Goal: Information Seeking & Learning: Find specific fact

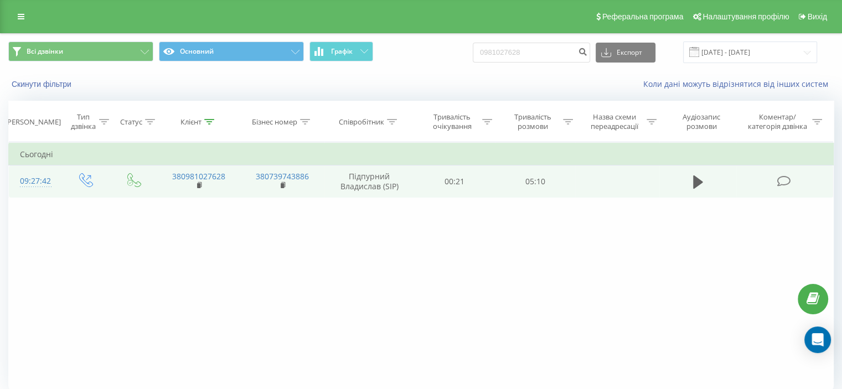
click at [789, 181] on icon at bounding box center [784, 182] width 14 height 12
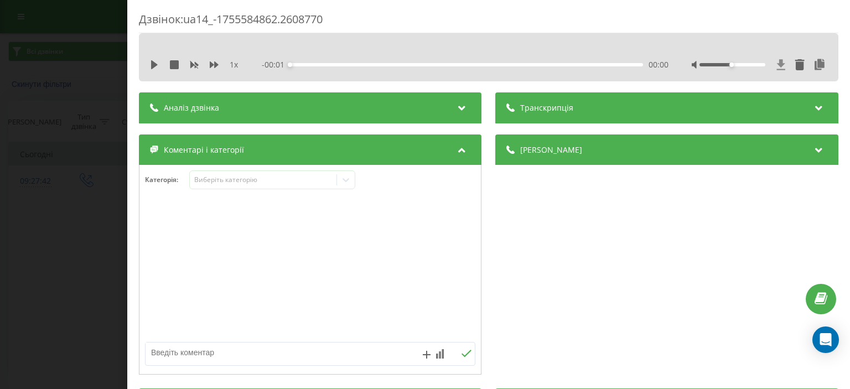
click at [777, 61] on icon at bounding box center [781, 64] width 9 height 11
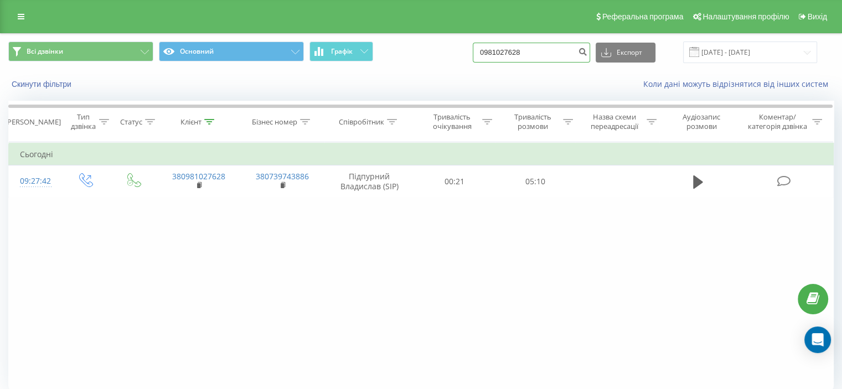
drag, startPoint x: 553, startPoint y: 53, endPoint x: 446, endPoint y: 53, distance: 106.9
click at [446, 53] on div "Всі дзвінки Основний Графік 0981027628 Експорт .csv .xls .xlsx [DATE] - [DATE]" at bounding box center [421, 53] width 826 height 22
paste input "380963318599"
type input "380963318599"
click at [587, 48] on icon "submit" at bounding box center [582, 50] width 9 height 7
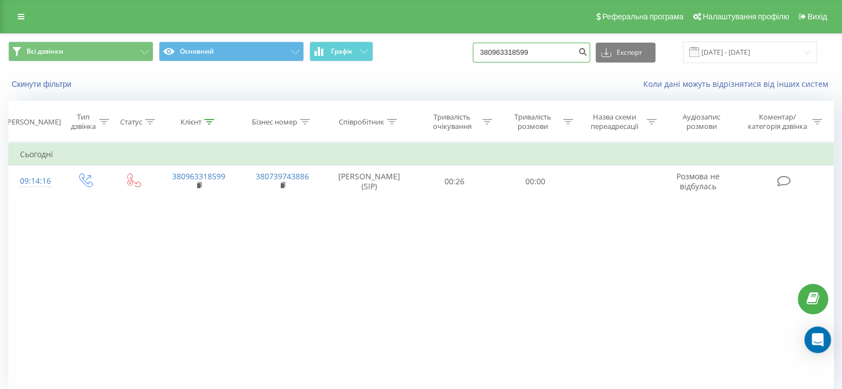
drag, startPoint x: 536, startPoint y: 55, endPoint x: 503, endPoint y: 53, distance: 33.3
click at [503, 53] on input "380963318599" at bounding box center [531, 53] width 117 height 20
click at [558, 52] on input "380963318599" at bounding box center [531, 53] width 117 height 20
click at [551, 53] on input "380963318599" at bounding box center [531, 53] width 117 height 20
click at [535, 74] on div "Скинути фільтри Коли дані можуть відрізнятися вiд інших систем" at bounding box center [421, 84] width 841 height 27
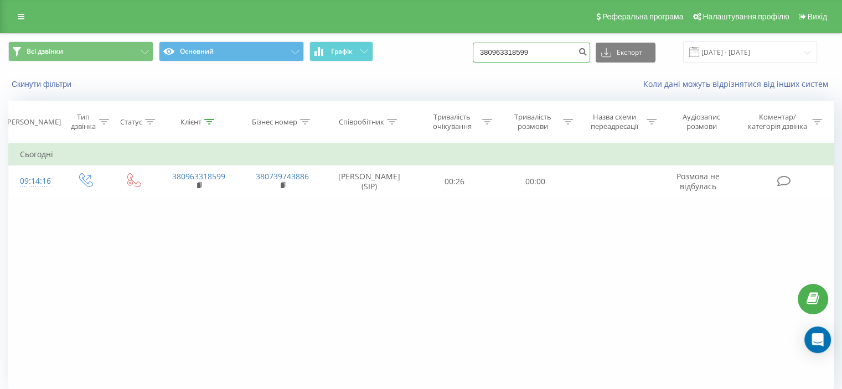
click at [549, 50] on input "380963318599" at bounding box center [531, 53] width 117 height 20
click at [509, 75] on div "Скинути фільтри Коли дані можуть відрізнятися вiд інших систем" at bounding box center [421, 84] width 841 height 27
click at [551, 55] on input "380963318599" at bounding box center [531, 53] width 117 height 20
click at [534, 81] on div "Коли дані можуть відрізнятися вiд інших систем" at bounding box center [578, 84] width 525 height 11
click at [549, 49] on input "380963318599" at bounding box center [531, 53] width 117 height 20
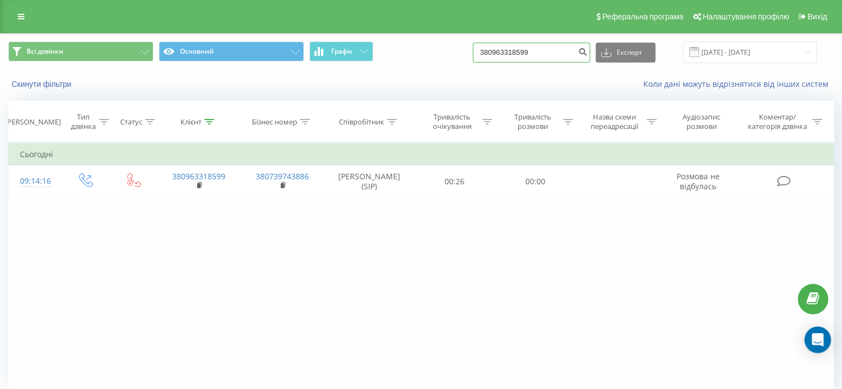
drag, startPoint x: 503, startPoint y: 57, endPoint x: 484, endPoint y: 57, distance: 18.3
click at [484, 57] on div "Всі дзвінки Основний Графік 380963318599 Експорт .csv .xls .xlsx 19.05.2025 - 1…" at bounding box center [421, 53] width 826 height 22
